Goal: Find specific page/section: Locate a particular part of the current website

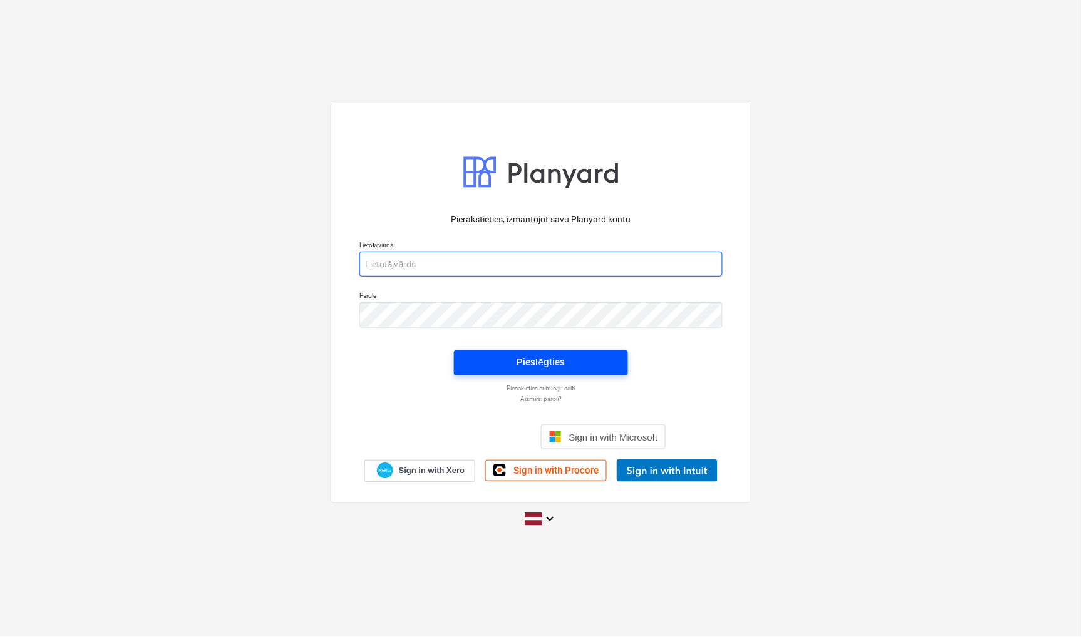
type input "[EMAIL_ADDRESS][PERSON_NAME][DOMAIN_NAME]"
click at [526, 371] on button "Pieslēgties" at bounding box center [541, 363] width 174 height 25
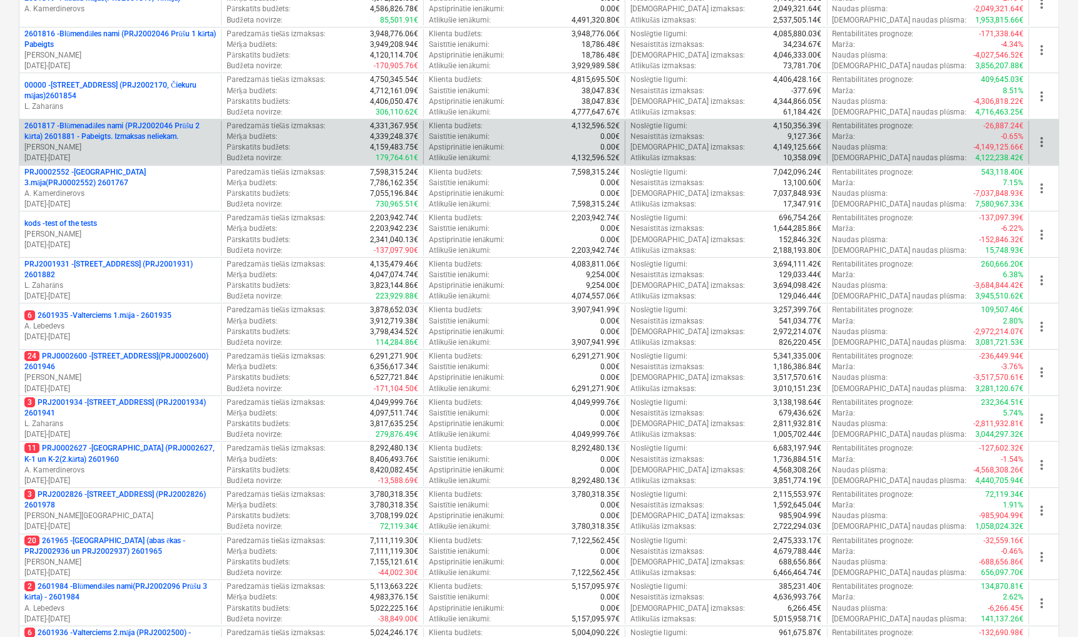
scroll to position [139, 0]
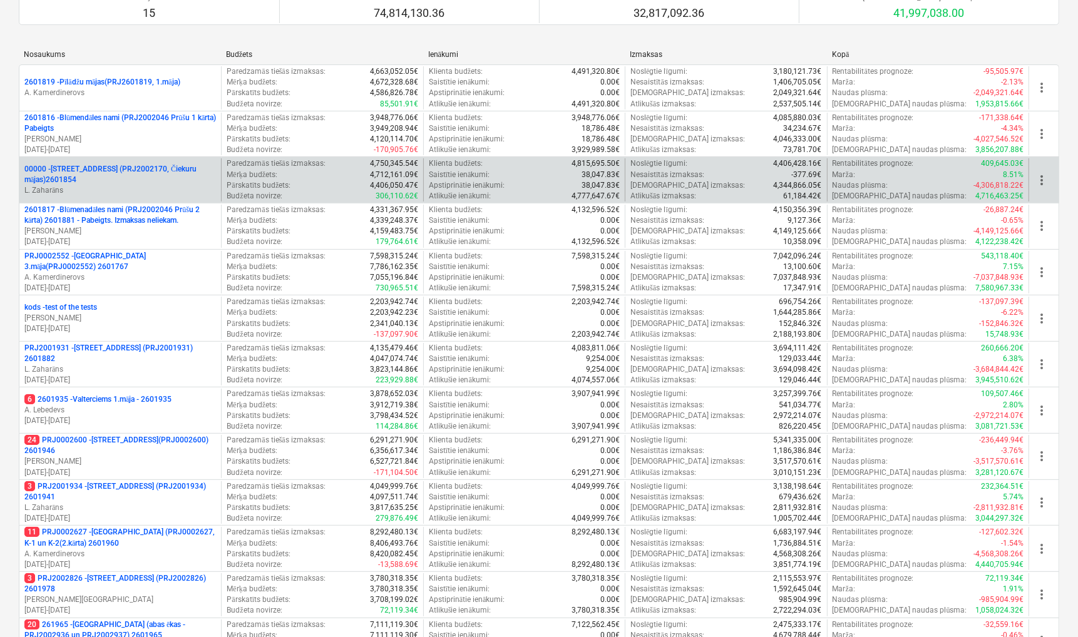
click at [123, 183] on p "00000 - [STREET_ADDRESS] (PRJ2002170, Čiekuru mājas)2601854" at bounding box center [120, 174] width 192 height 21
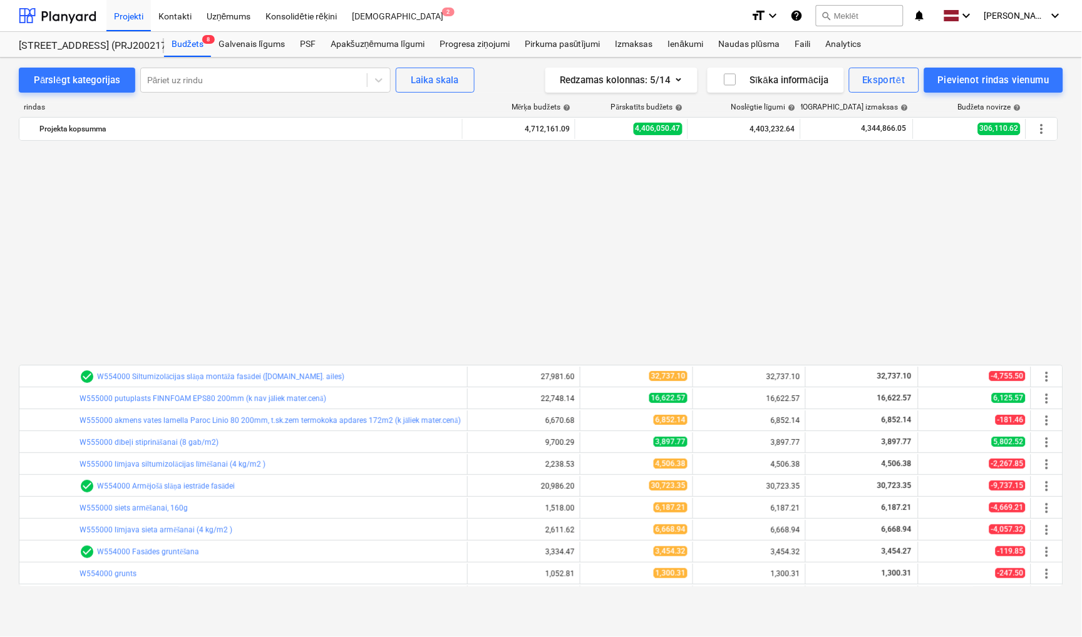
scroll to position [677, 0]
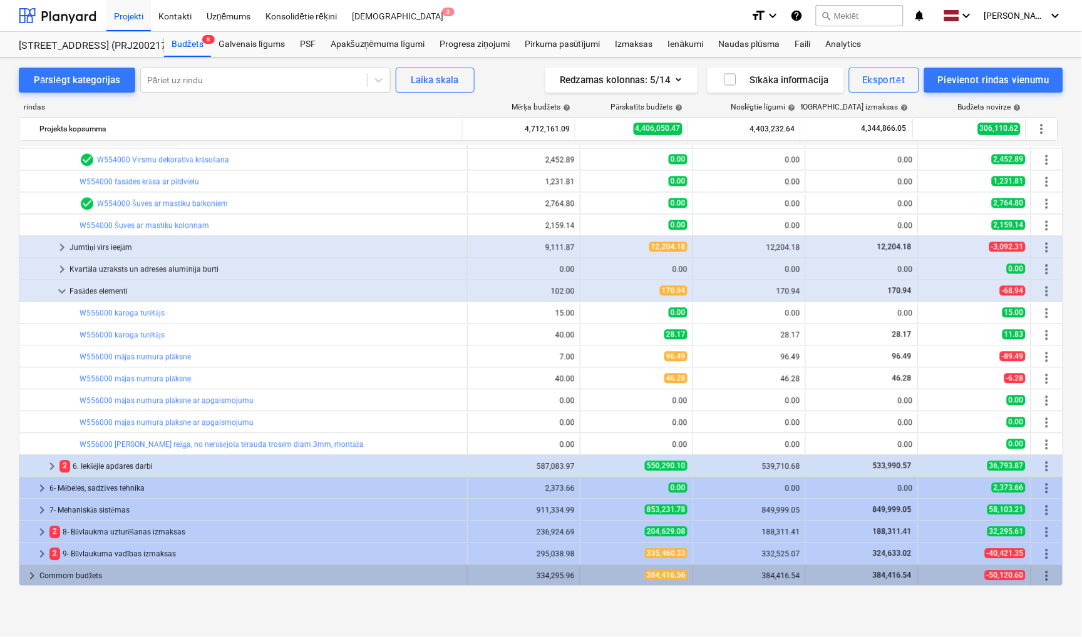
click at [30, 578] on span "keyboard_arrow_right" at bounding box center [31, 576] width 15 height 15
click at [30, 574] on span "keyboard_arrow_down" at bounding box center [31, 576] width 15 height 15
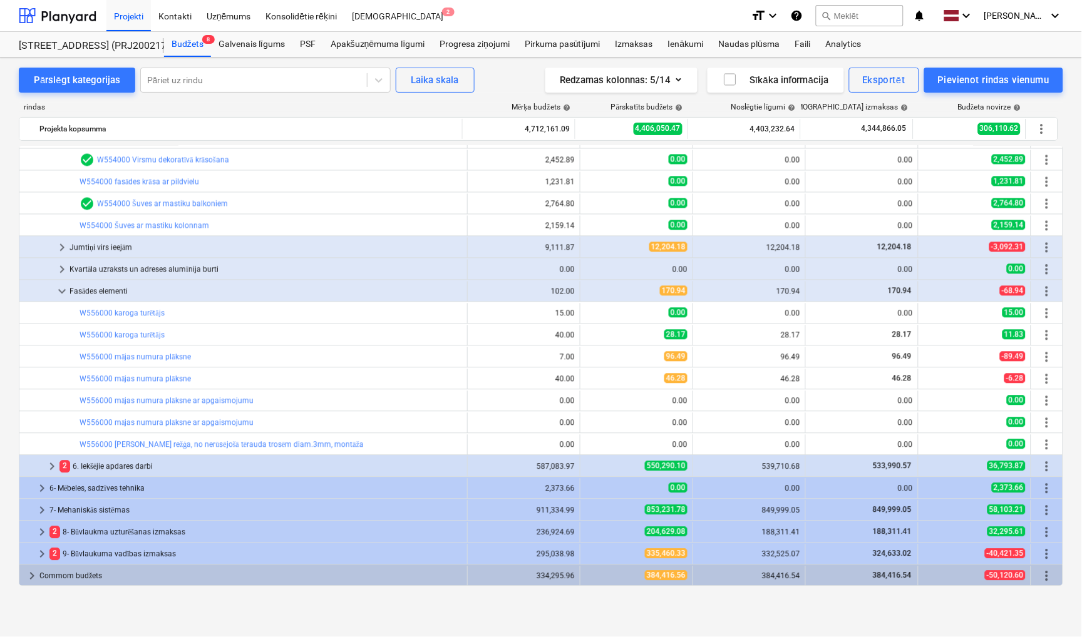
click at [30, 574] on span "keyboard_arrow_right" at bounding box center [31, 576] width 15 height 15
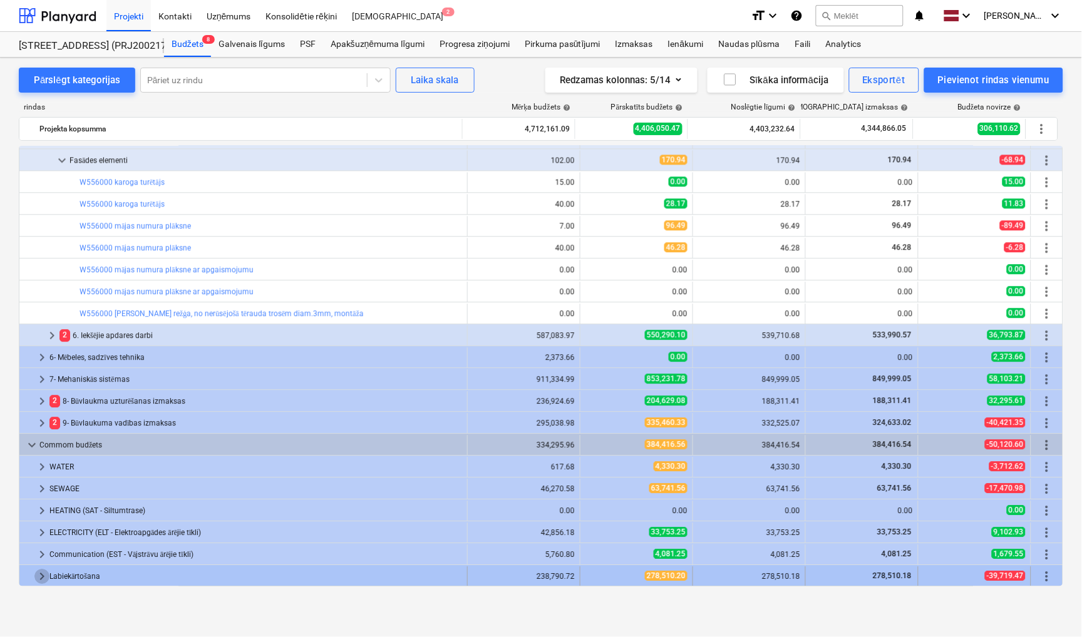
click at [34, 576] on span "keyboard_arrow_right" at bounding box center [41, 576] width 15 height 15
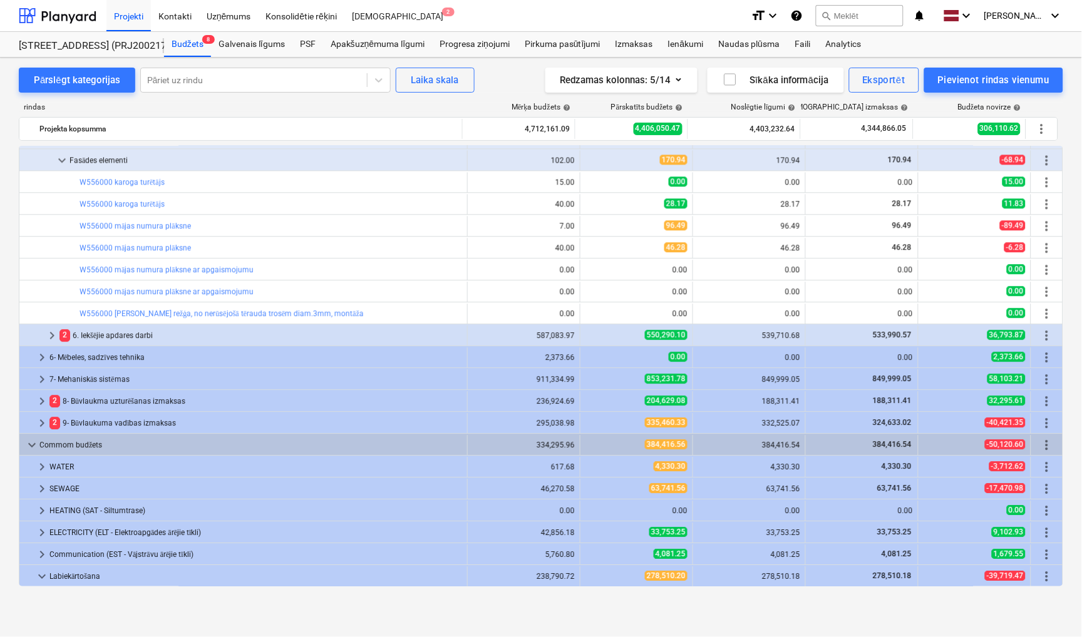
scroll to position [896, 0]
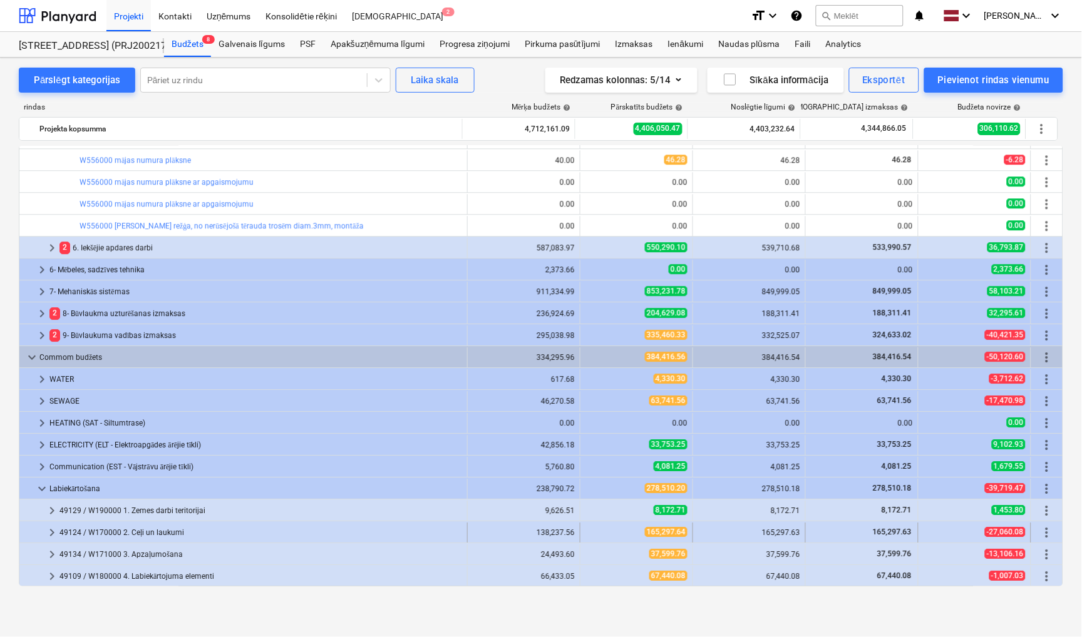
click at [48, 534] on span "keyboard_arrow_right" at bounding box center [51, 532] width 15 height 15
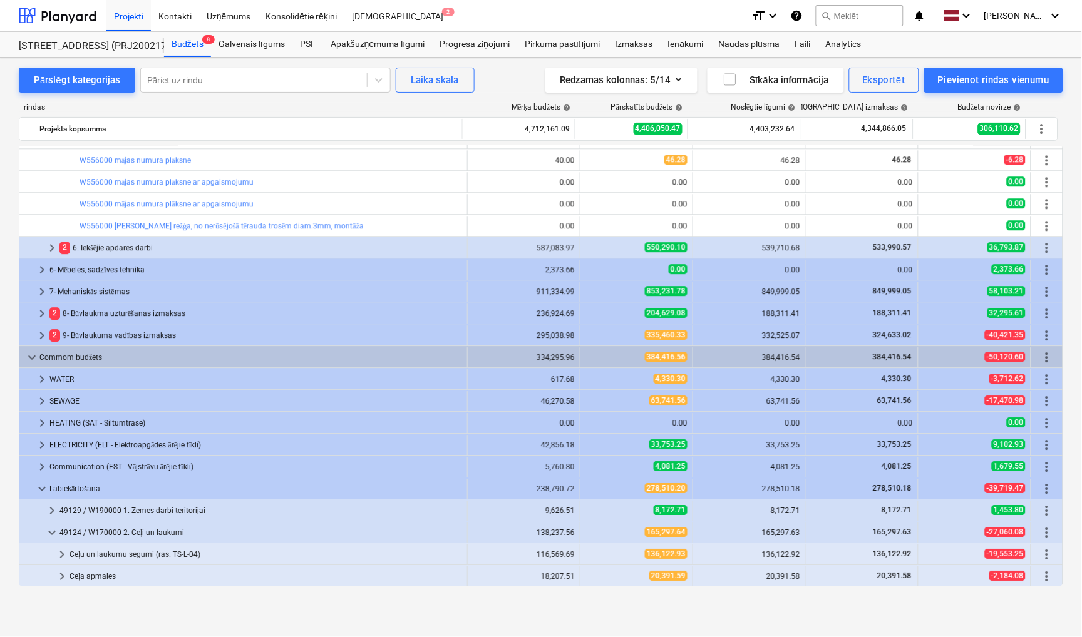
scroll to position [961, 0]
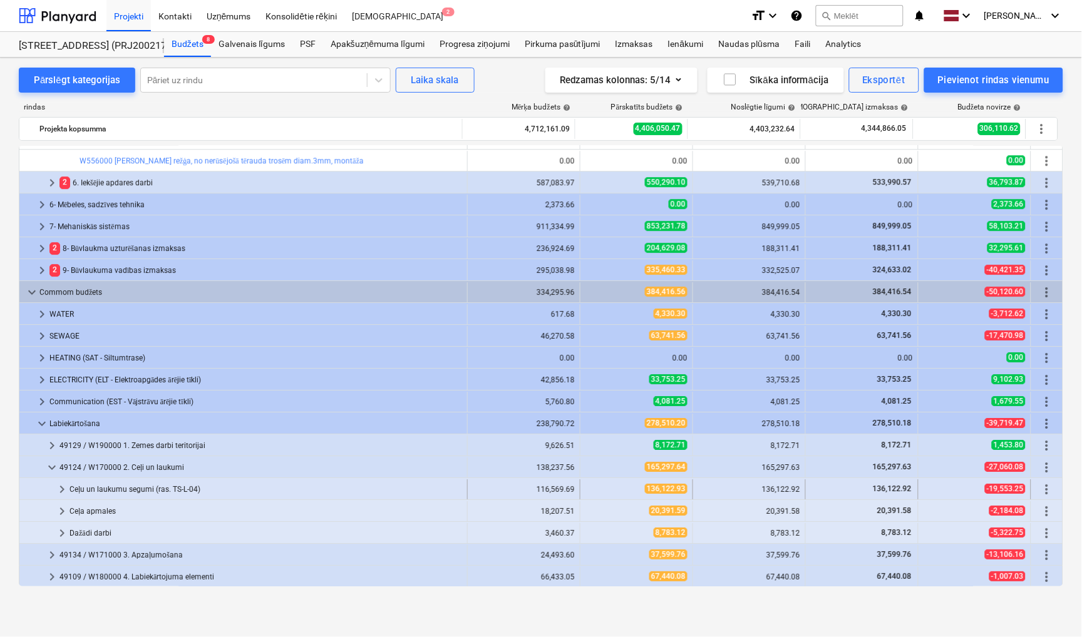
click at [64, 491] on span "keyboard_arrow_right" at bounding box center [61, 489] width 15 height 15
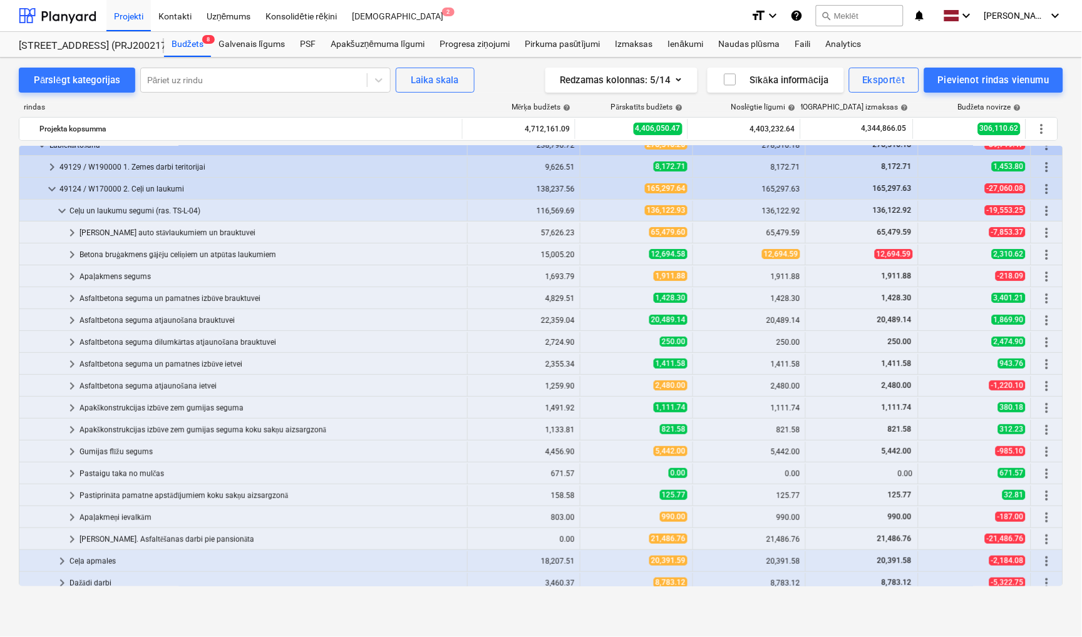
scroll to position [1290, 0]
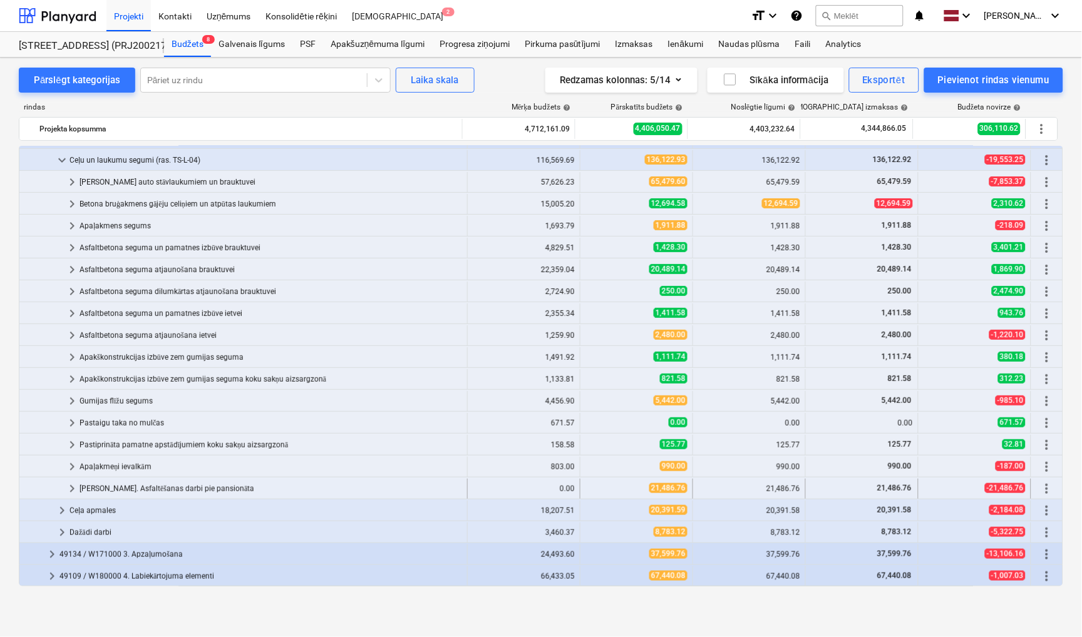
click at [71, 493] on span "keyboard_arrow_right" at bounding box center [71, 488] width 15 height 15
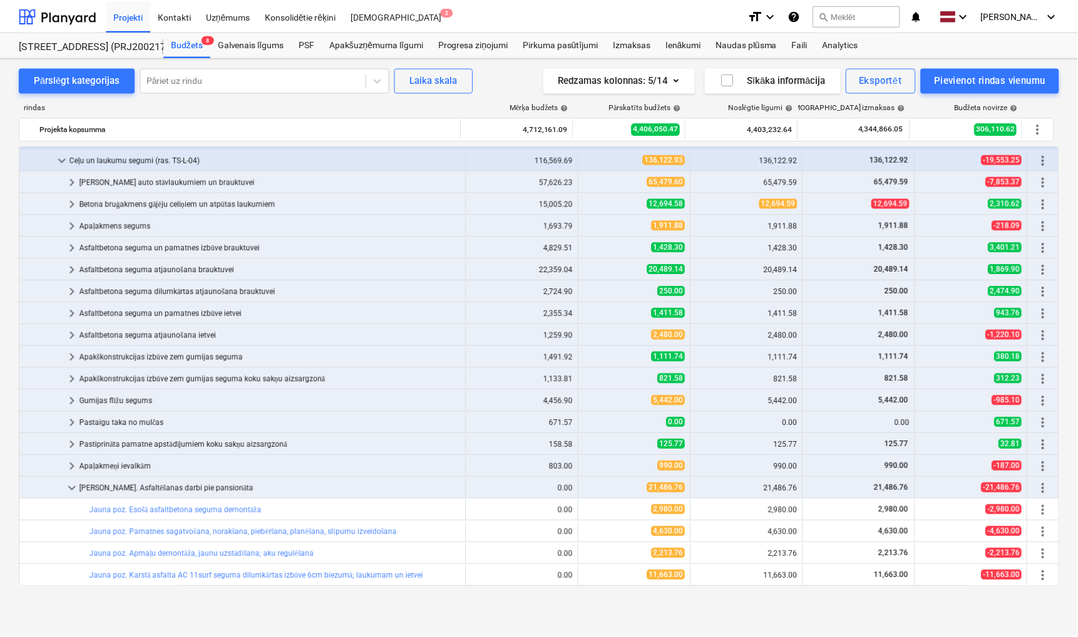
scroll to position [1399, 0]
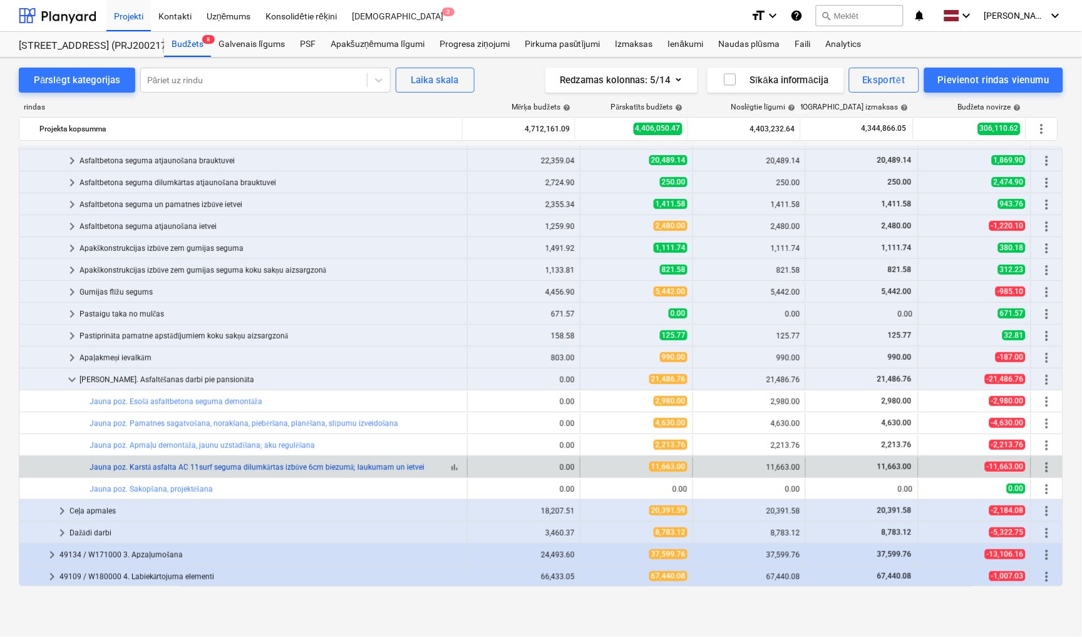
click at [391, 469] on link "Jauna poz. Karstā asfalta AC 11surf seguma dilumkārtas izbūve 6cm biezumā; lauk…" at bounding box center [257, 467] width 335 height 9
